Goal: Task Accomplishment & Management: Manage account settings

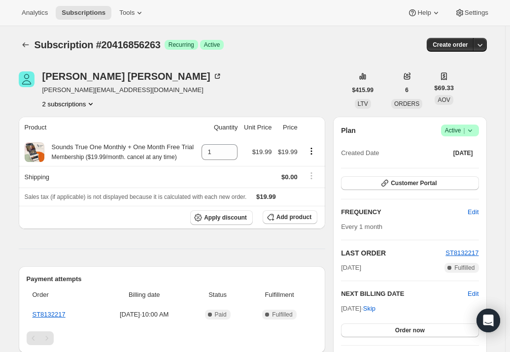
click at [470, 129] on icon at bounding box center [469, 130] width 4 height 2
click at [467, 147] on span "Pause subscription" at bounding box center [462, 149] width 54 height 7
click at [467, 130] on icon at bounding box center [470, 131] width 10 height 10
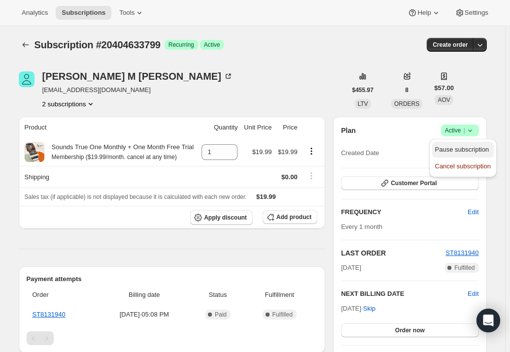
click at [467, 145] on span "Pause subscription" at bounding box center [463, 150] width 56 height 10
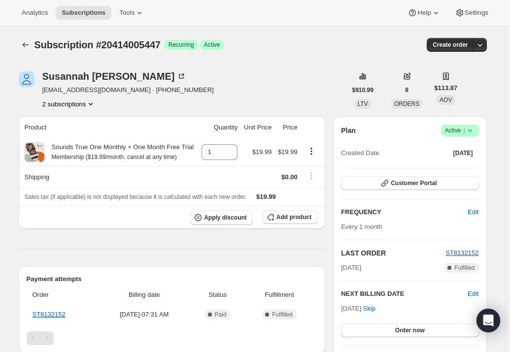
click at [468, 132] on icon at bounding box center [470, 131] width 10 height 10
click at [459, 147] on span "Pause subscription" at bounding box center [462, 149] width 54 height 7
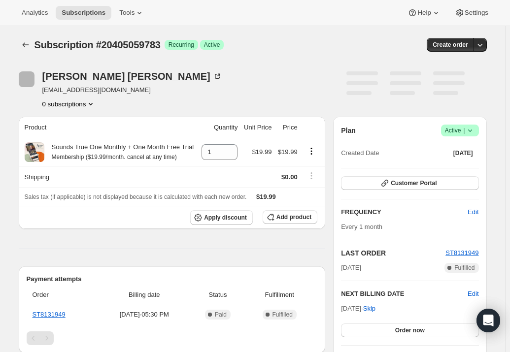
click at [459, 128] on span "Active |" at bounding box center [460, 131] width 30 height 10
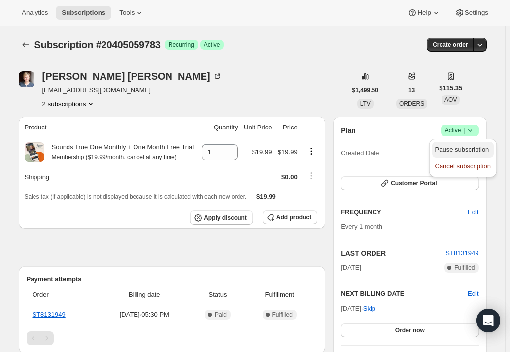
click at [449, 150] on span "Pause subscription" at bounding box center [462, 149] width 54 height 7
